Goal: Register for event/course

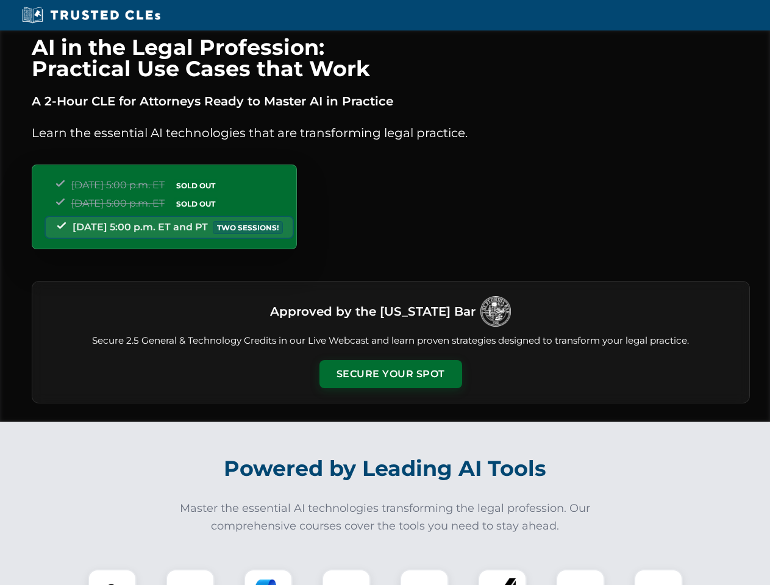
click at [390, 374] on button "Secure Your Spot" at bounding box center [390, 374] width 143 height 28
click at [112, 577] on img at bounding box center [111, 593] width 35 height 35
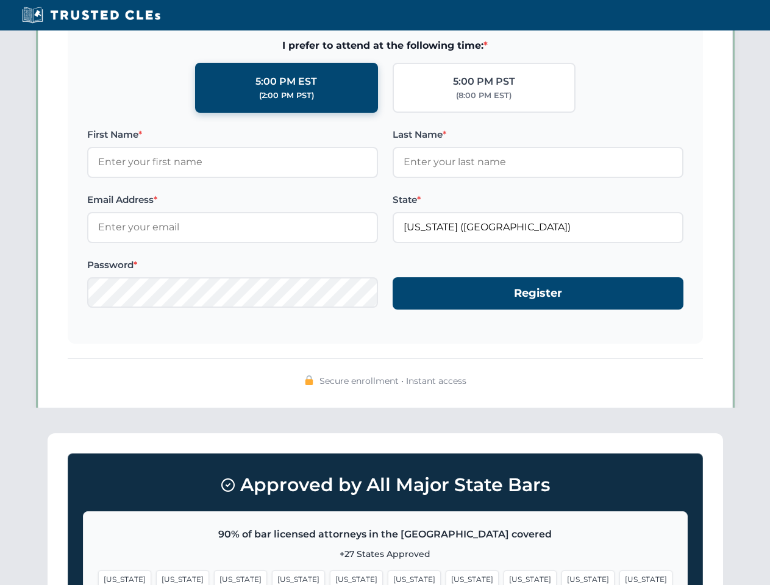
click at [445, 577] on span "[US_STATE]" at bounding box center [471, 579] width 53 height 18
click at [561, 577] on span "[US_STATE]" at bounding box center [587, 579] width 53 height 18
